Goal: Information Seeking & Learning: Compare options

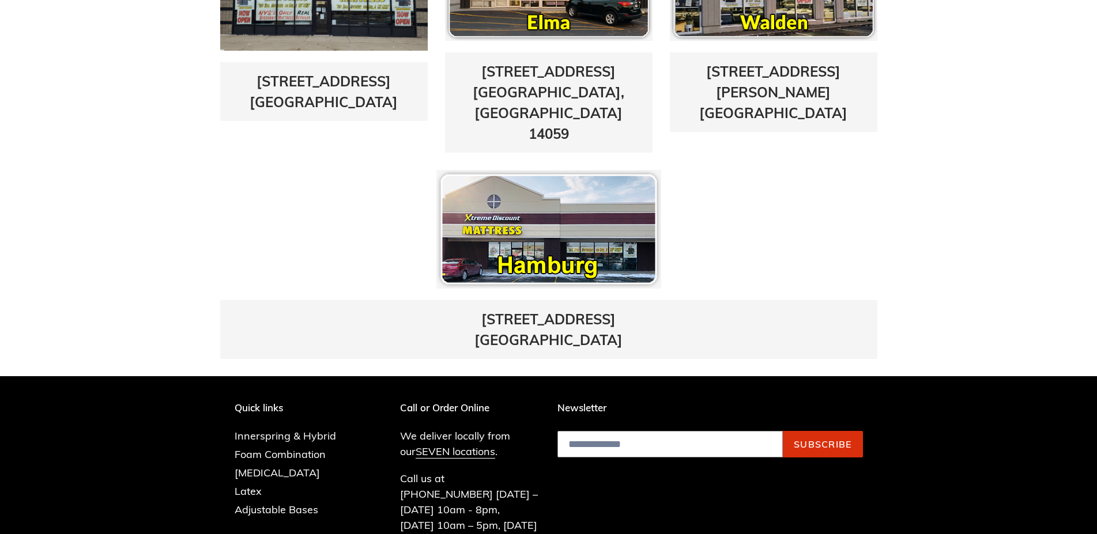
scroll to position [705, 0]
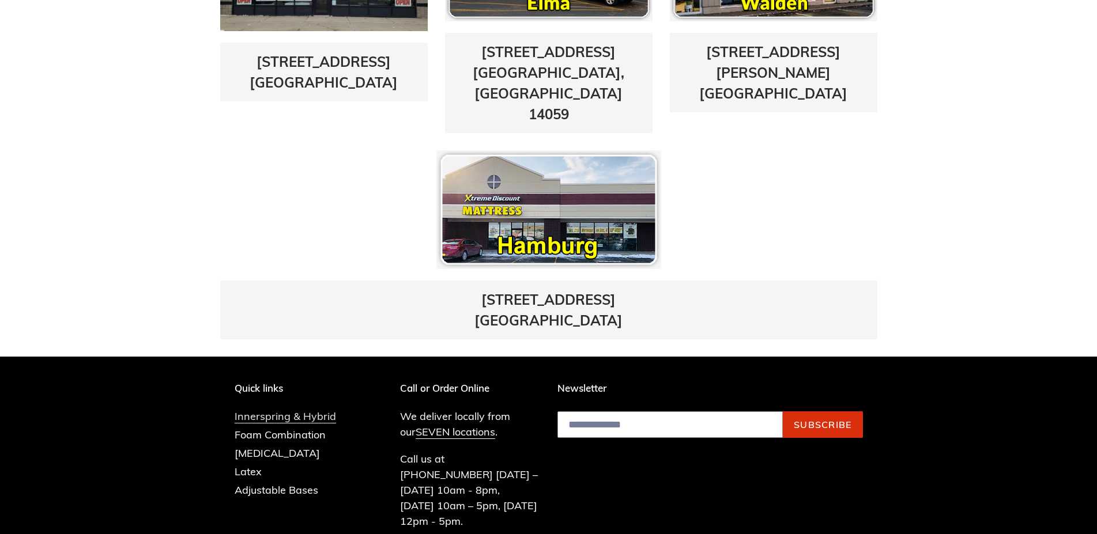
click at [271, 410] on link "Innerspring & Hybrid" at bounding box center [285, 417] width 101 height 14
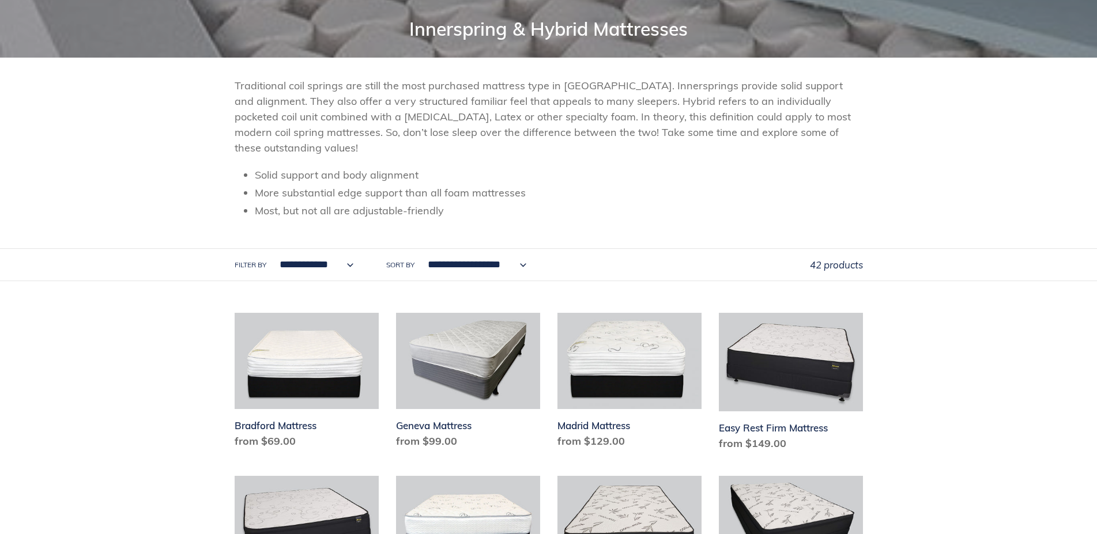
scroll to position [118, 0]
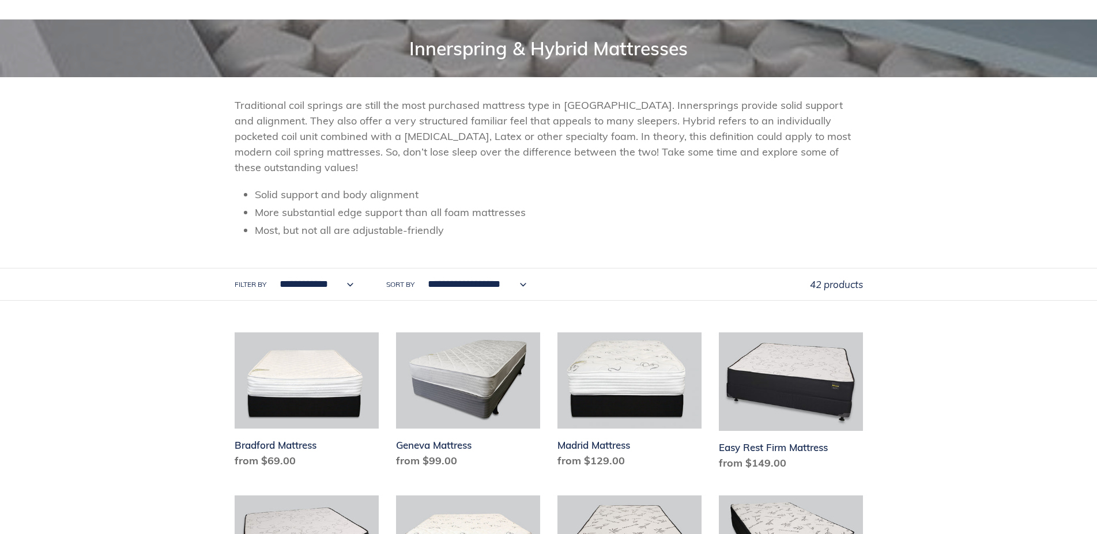
click at [269, 269] on select "**********" at bounding box center [313, 285] width 89 height 32
select select "**********"
click option "**********" at bounding box center [0, 0] width 0 height 0
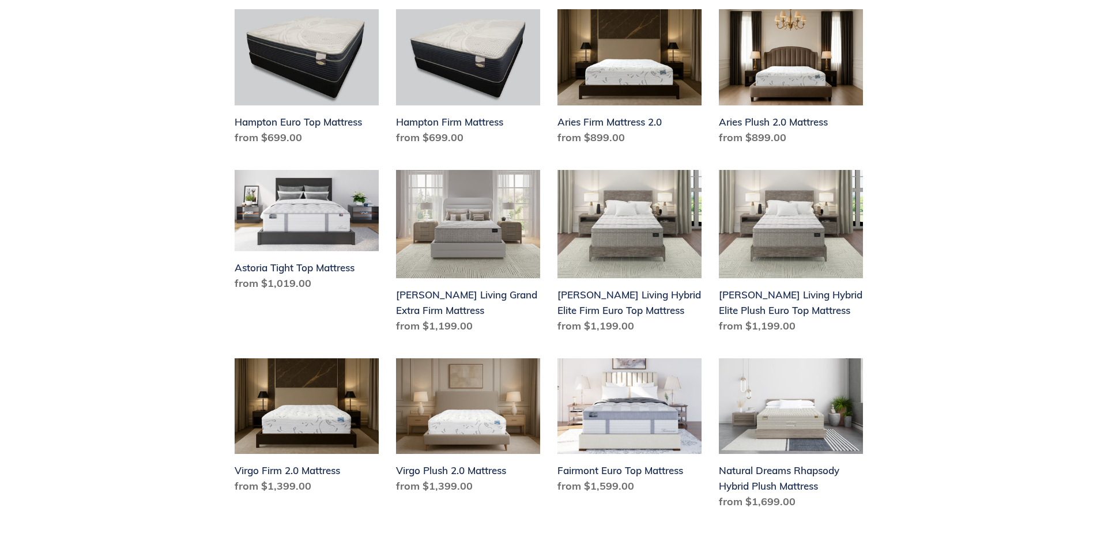
scroll to position [941, 0]
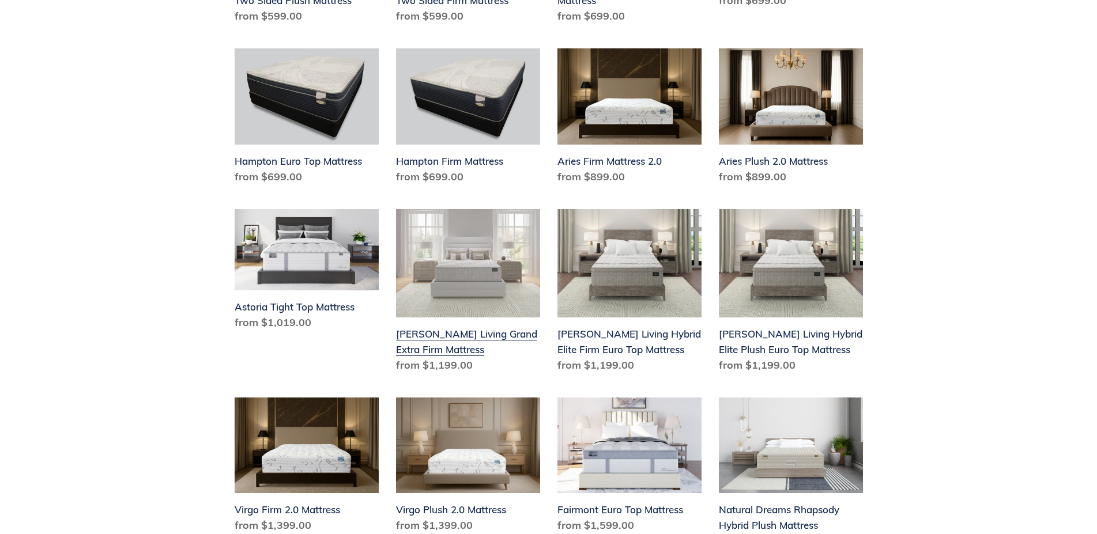
click at [500, 320] on link "[PERSON_NAME] Living Grand Extra Firm Mattress" at bounding box center [468, 293] width 144 height 168
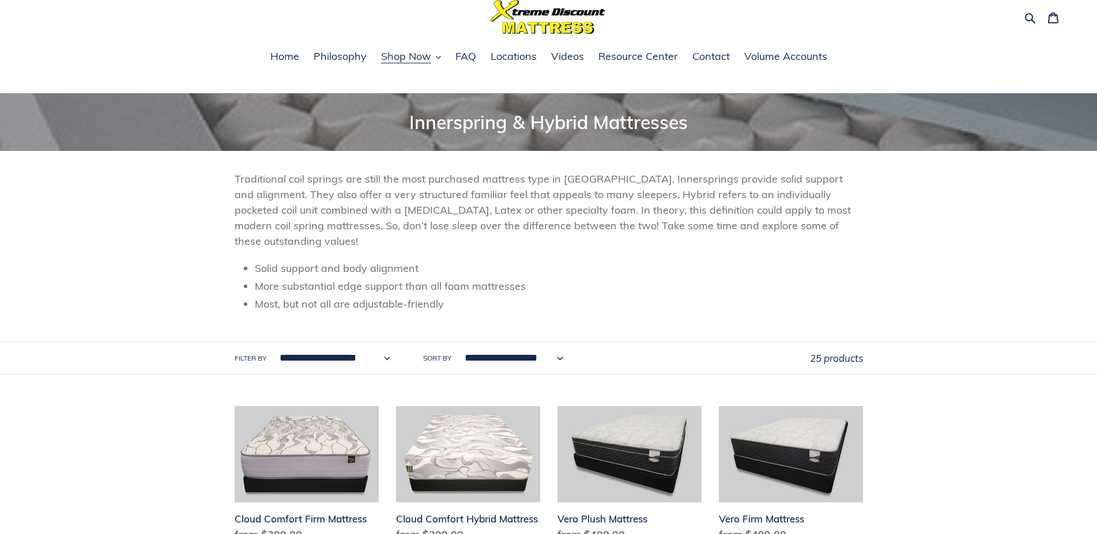
scroll to position [24, 0]
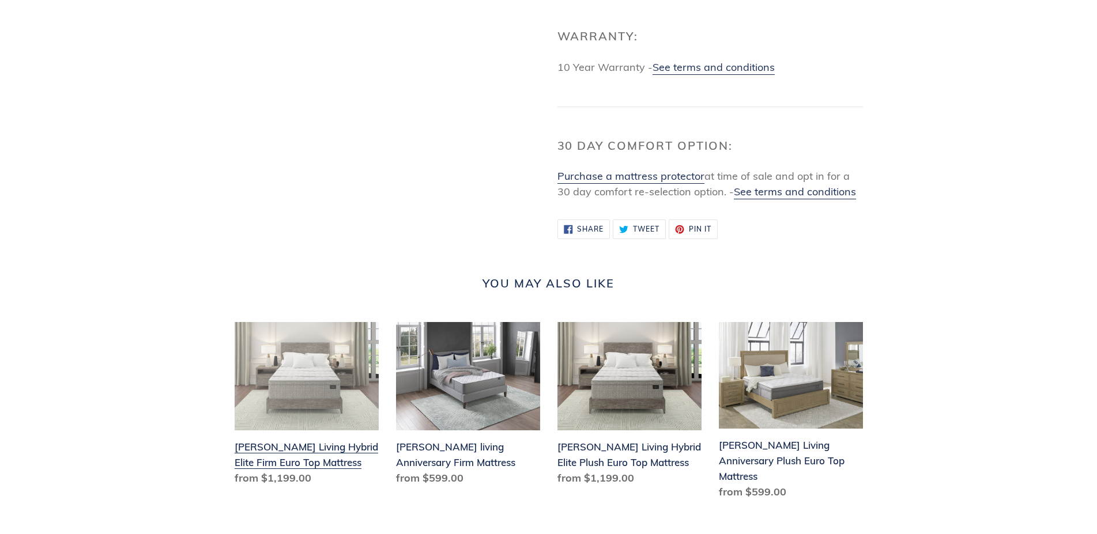
scroll to position [1137, 0]
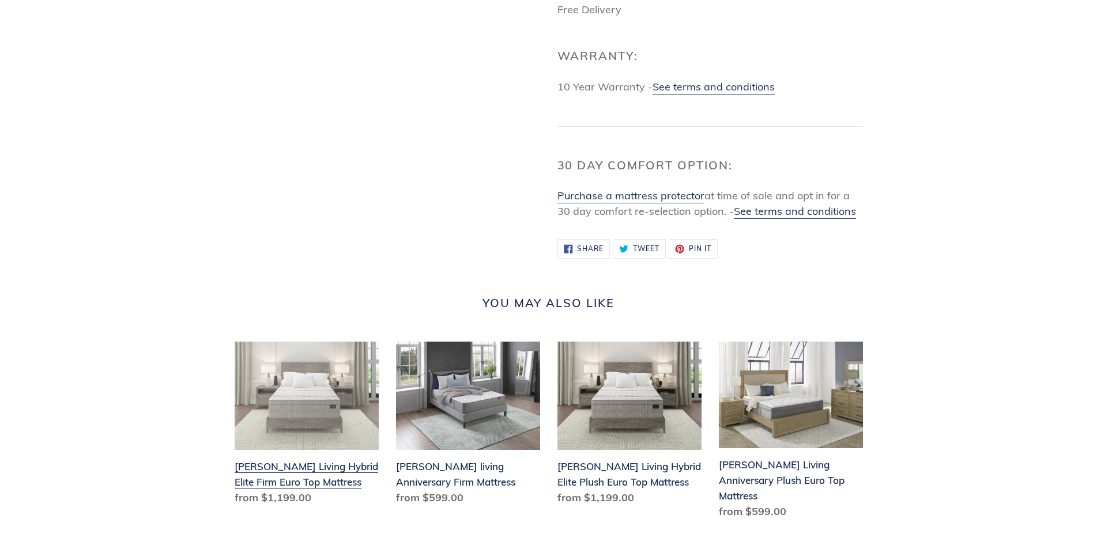
click at [300, 446] on link "Scott Living Hybrid Elite Firm Euro Top Mattress" at bounding box center [307, 426] width 144 height 168
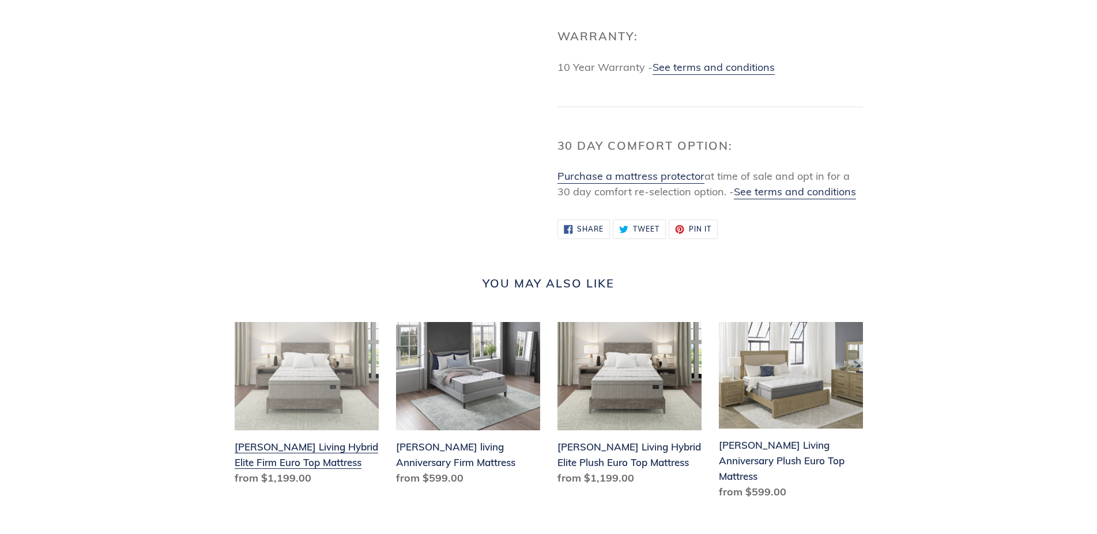
scroll to position [1156, 0]
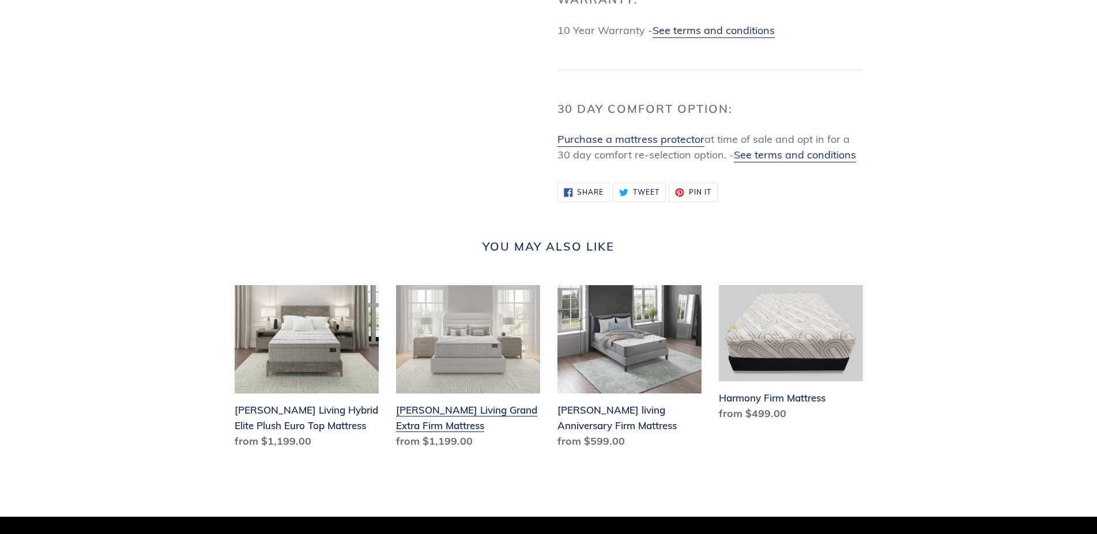
scroll to position [1215, 0]
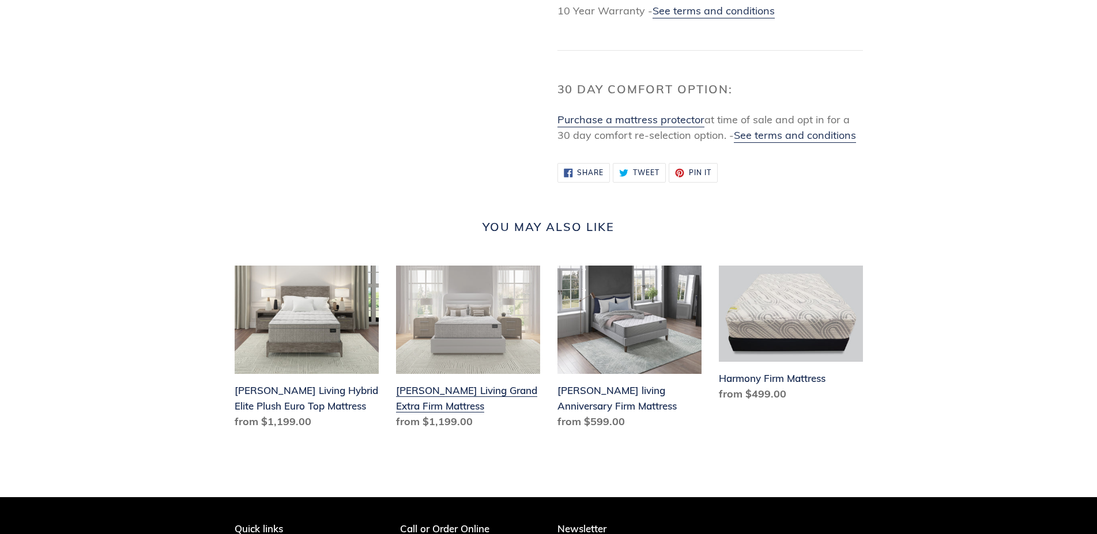
click at [435, 384] on link "[PERSON_NAME] Living Grand Extra Firm Mattress" at bounding box center [468, 350] width 144 height 168
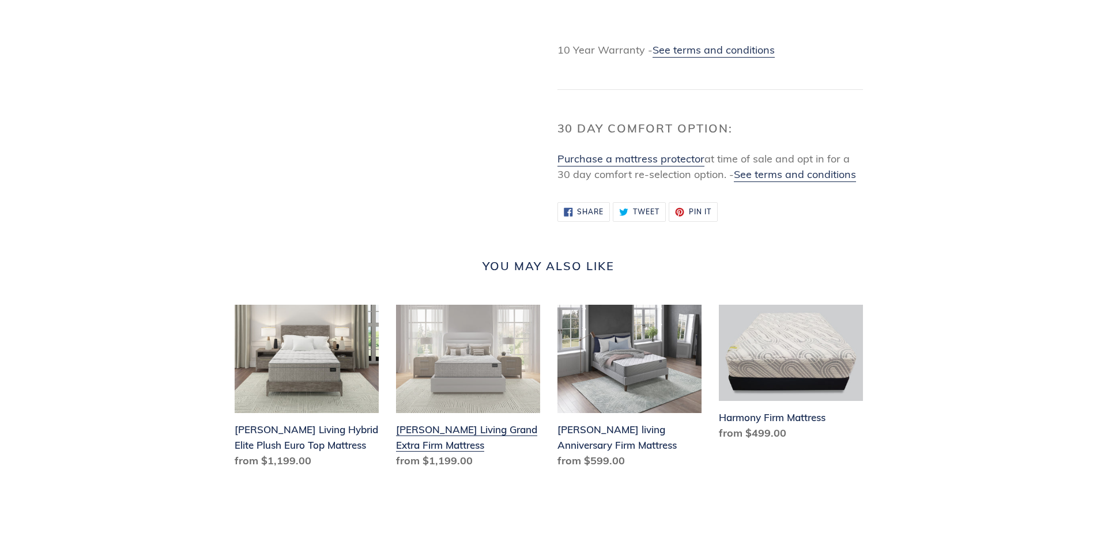
scroll to position [1176, 0]
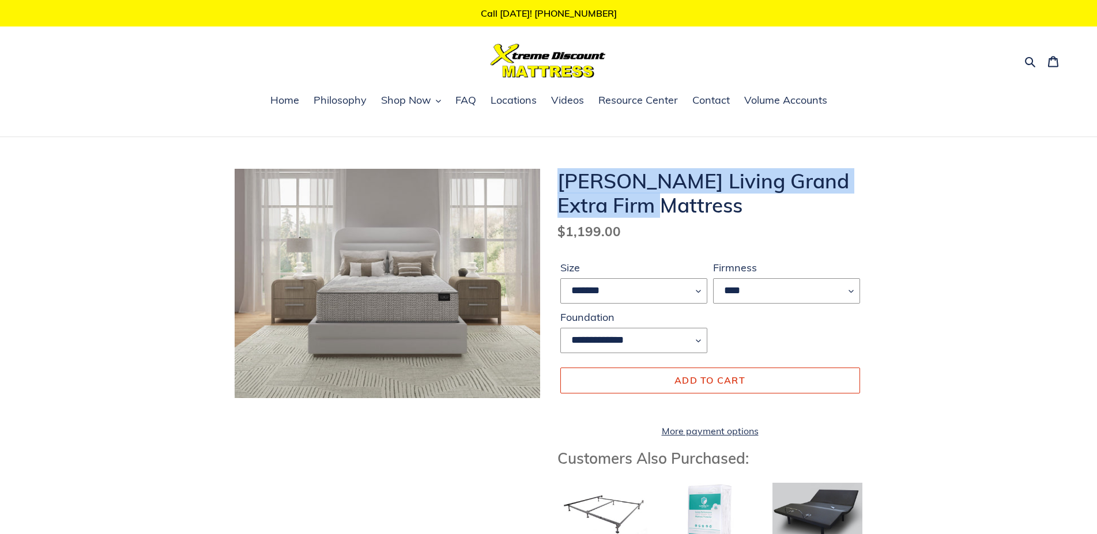
drag, startPoint x: 559, startPoint y: 186, endPoint x: 659, endPoint y: 195, distance: 101.3
click at [659, 195] on h1 "[PERSON_NAME] Living Grand Extra Firm Mattress" at bounding box center [709, 193] width 305 height 48
copy h1 "[PERSON_NAME] Living Grand Extra Firm Mattress"
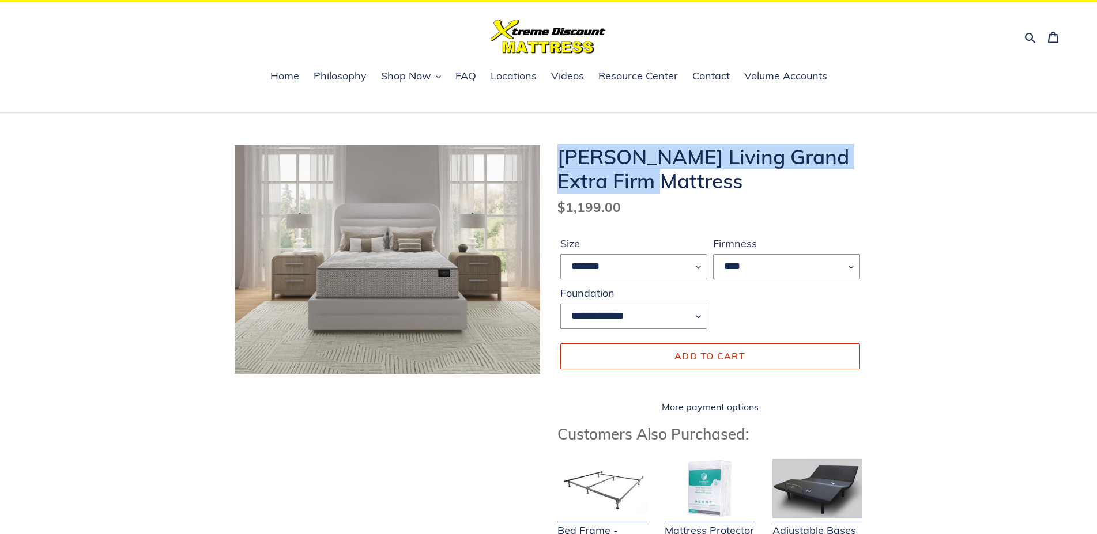
scroll to position [22, 0]
